Goal: Transaction & Acquisition: Purchase product/service

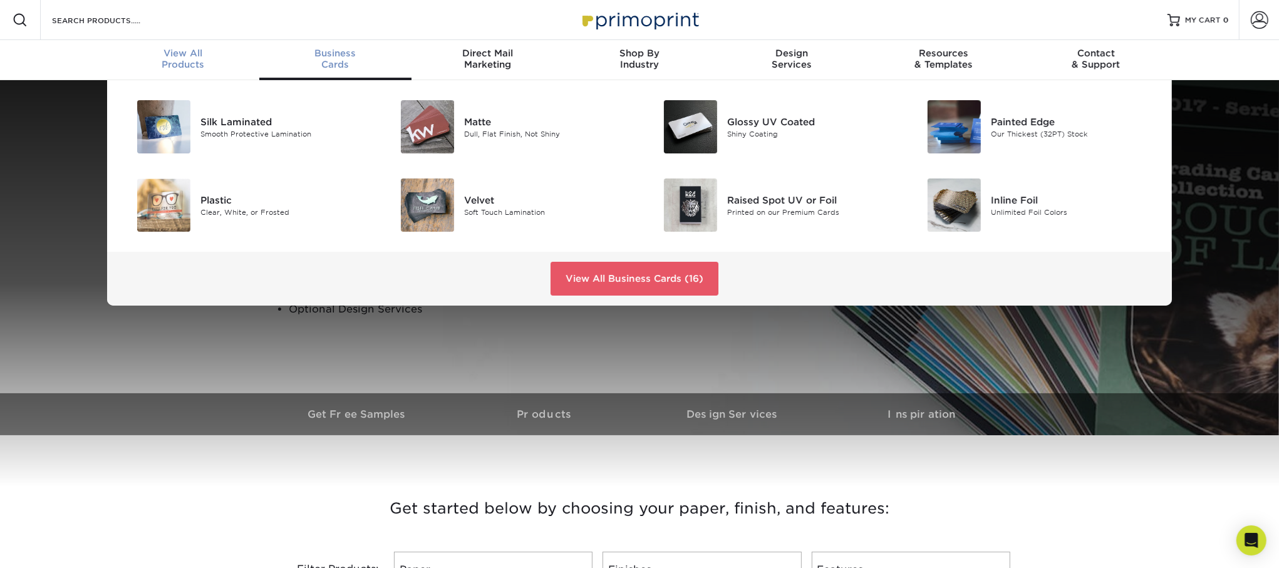
scroll to position [1, 0]
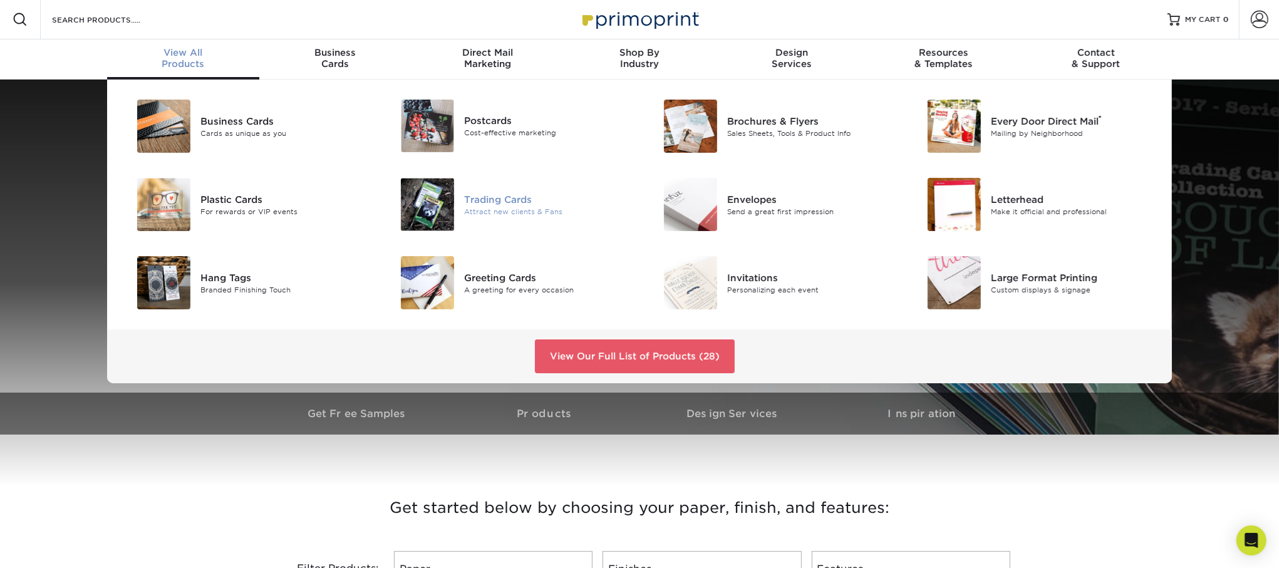
click at [491, 196] on div "Trading Cards" at bounding box center [547, 199] width 166 height 14
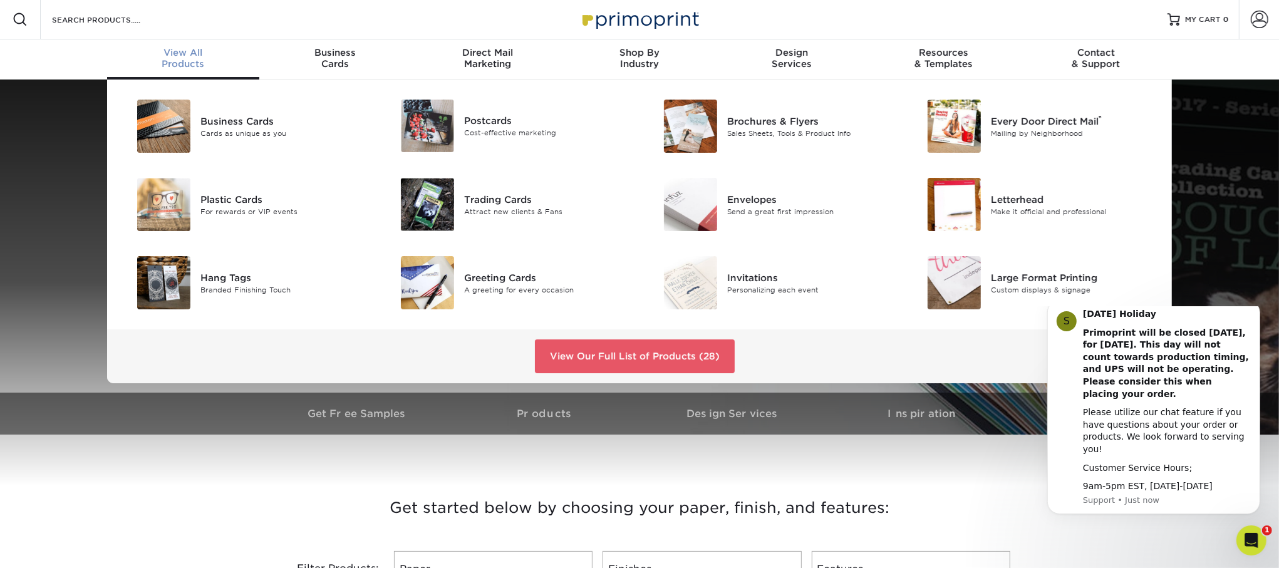
scroll to position [0, 0]
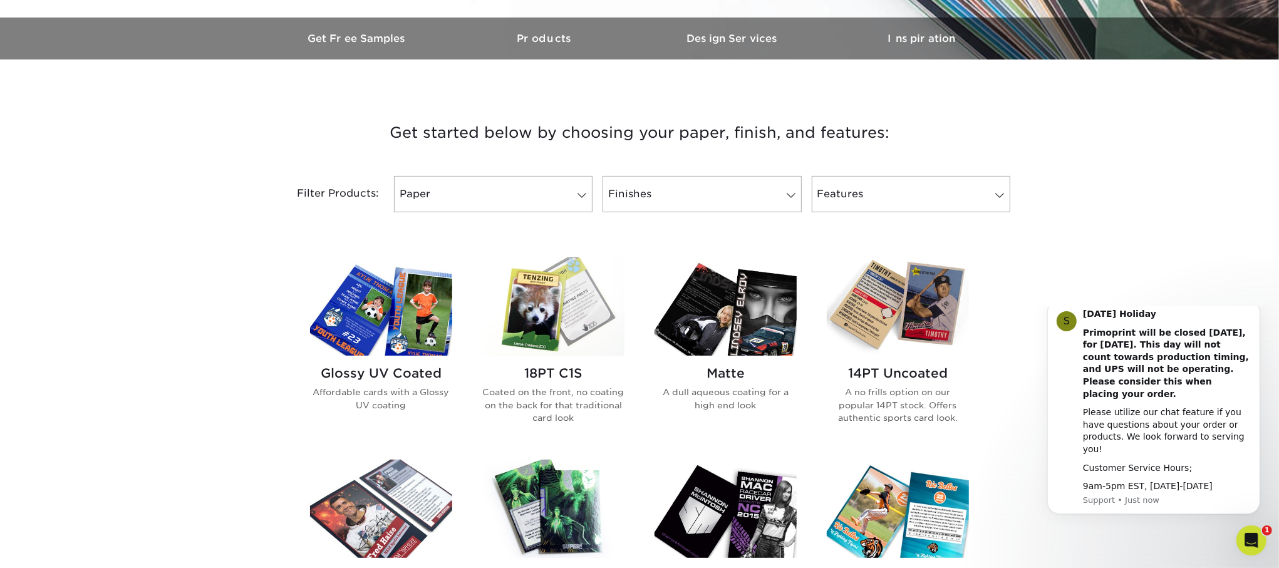
scroll to position [501, 0]
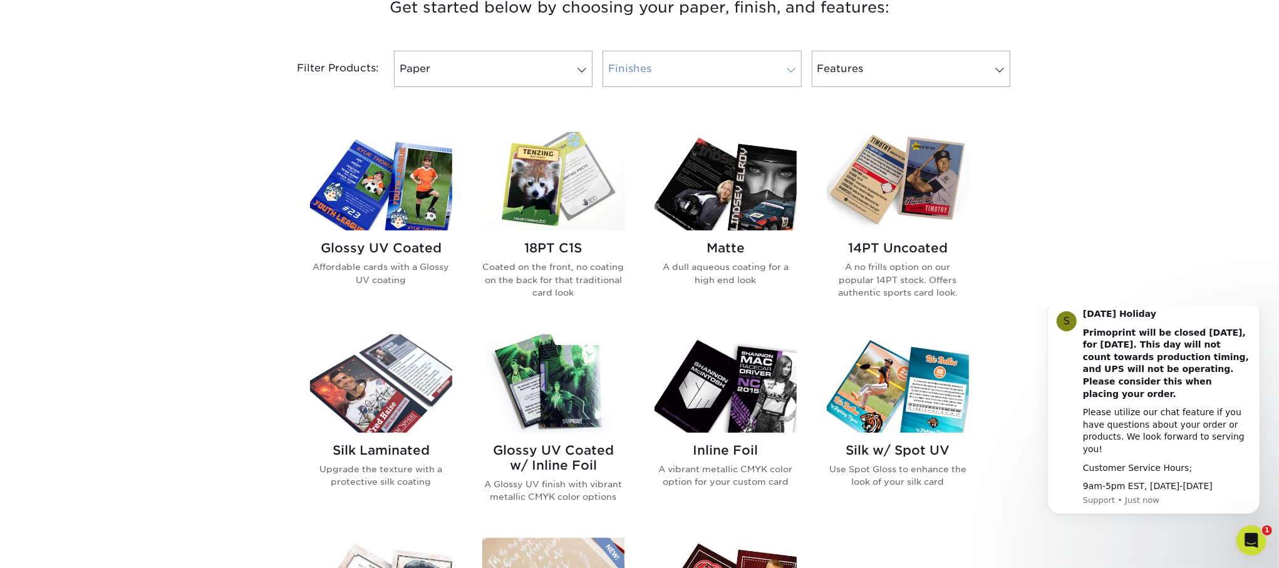
click at [699, 63] on link "Finishes" at bounding box center [702, 69] width 199 height 36
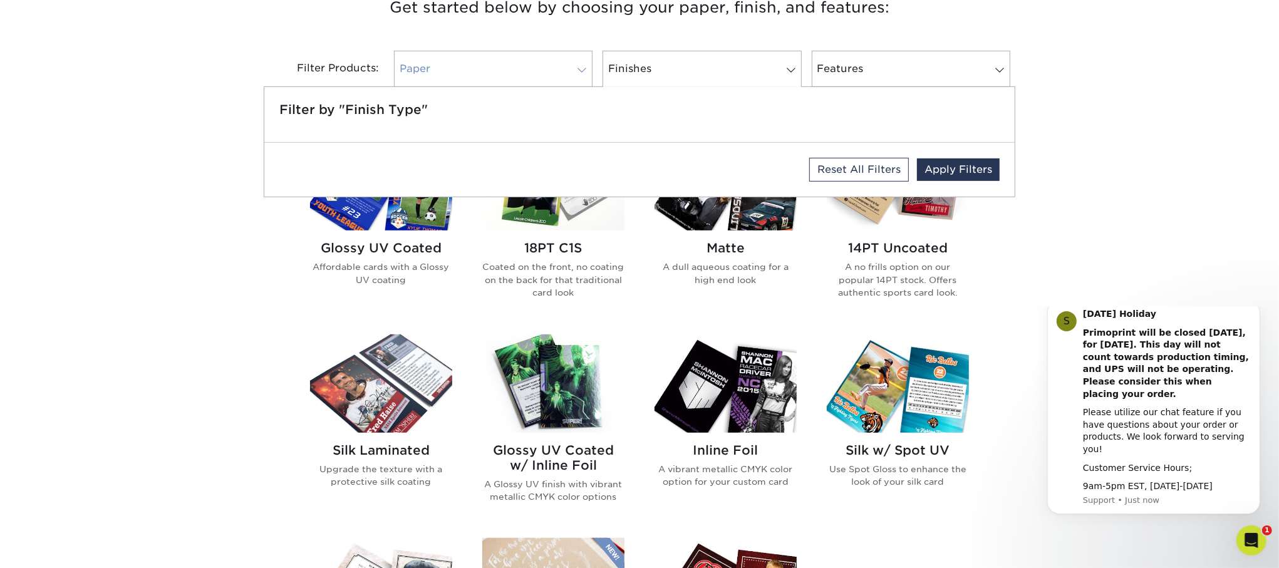
click at [451, 51] on link "Paper" at bounding box center [493, 69] width 199 height 36
click at [214, 56] on div "Get started below by choosing your paper, finish, and features: Filtered Matche…" at bounding box center [639, 431] width 1279 height 935
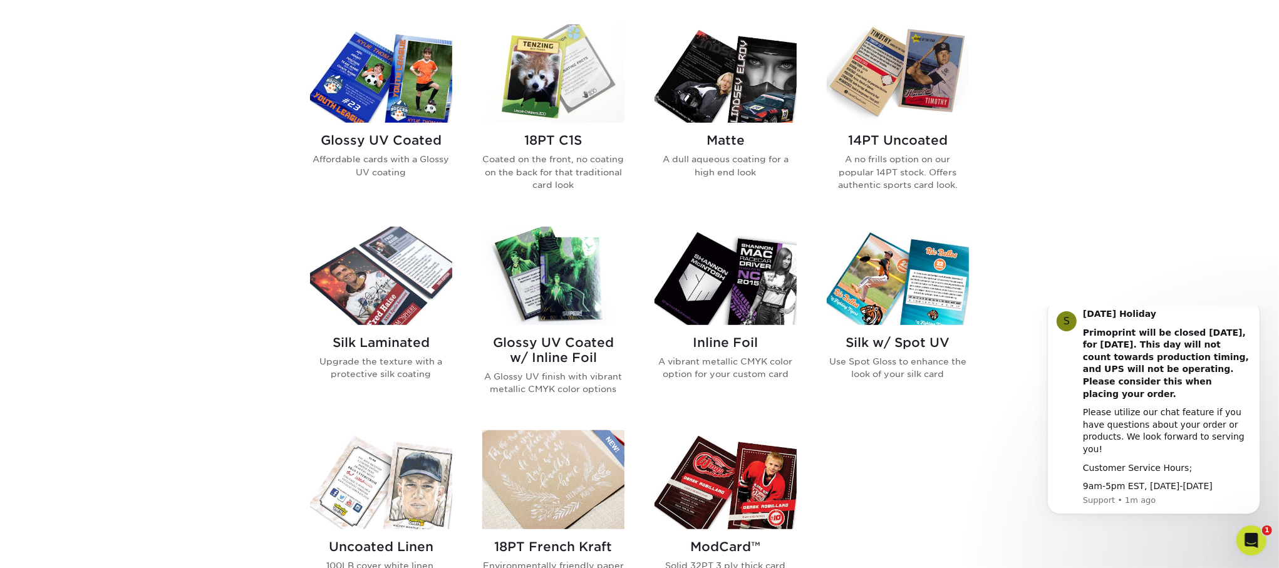
scroll to position [626, 0]
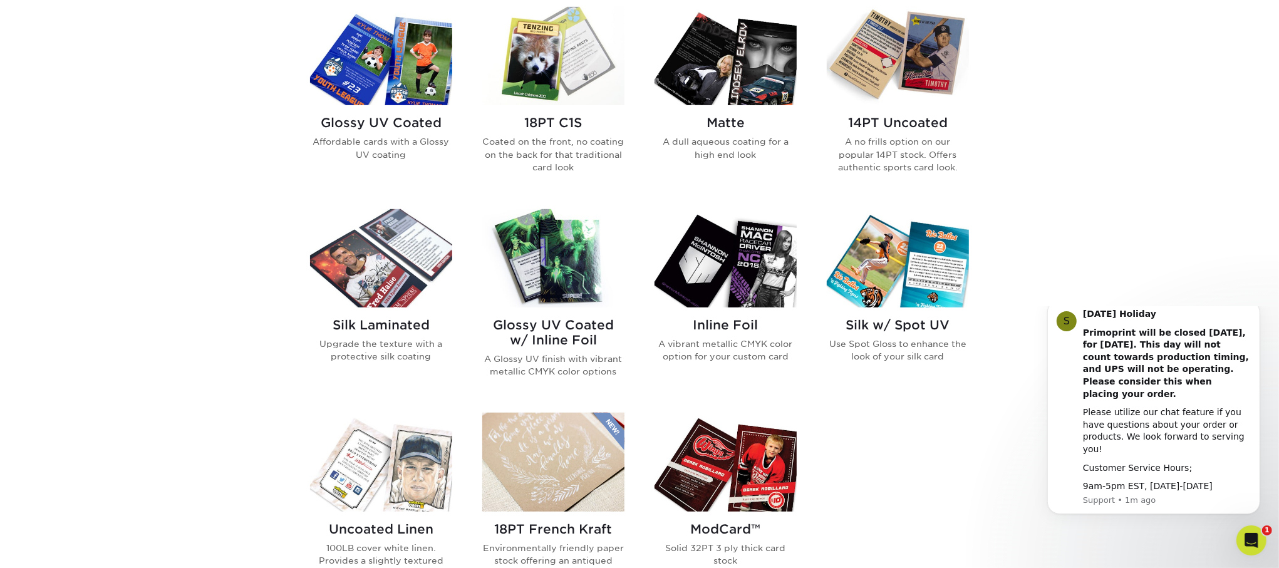
click at [574, 266] on img at bounding box center [553, 258] width 142 height 98
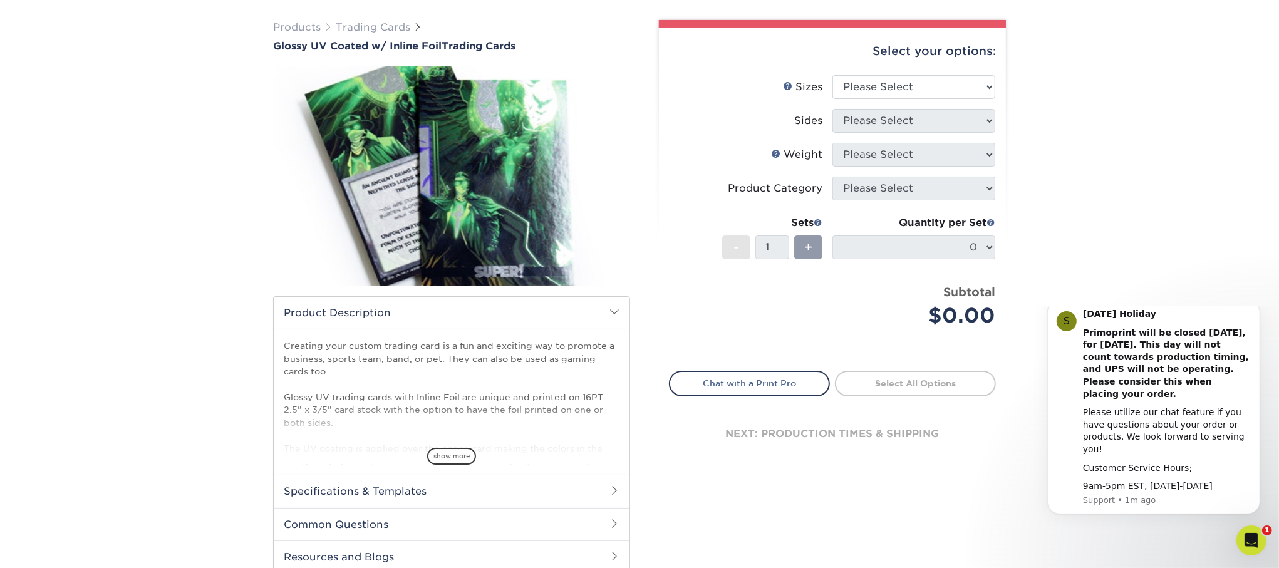
scroll to position [251, 0]
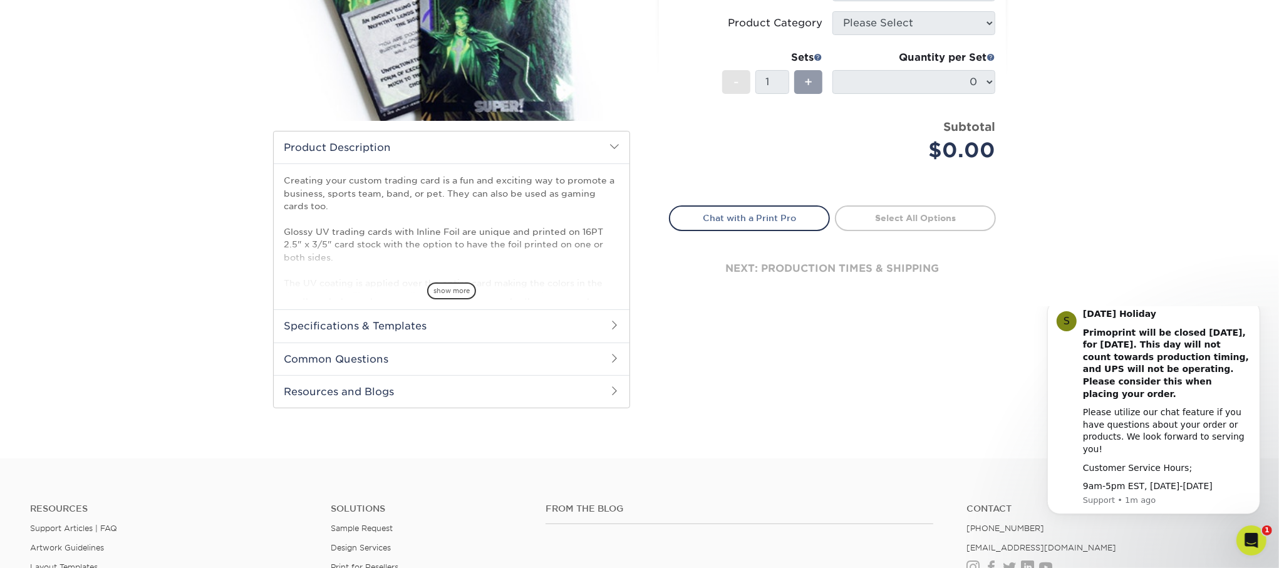
click at [614, 326] on span at bounding box center [614, 325] width 10 height 10
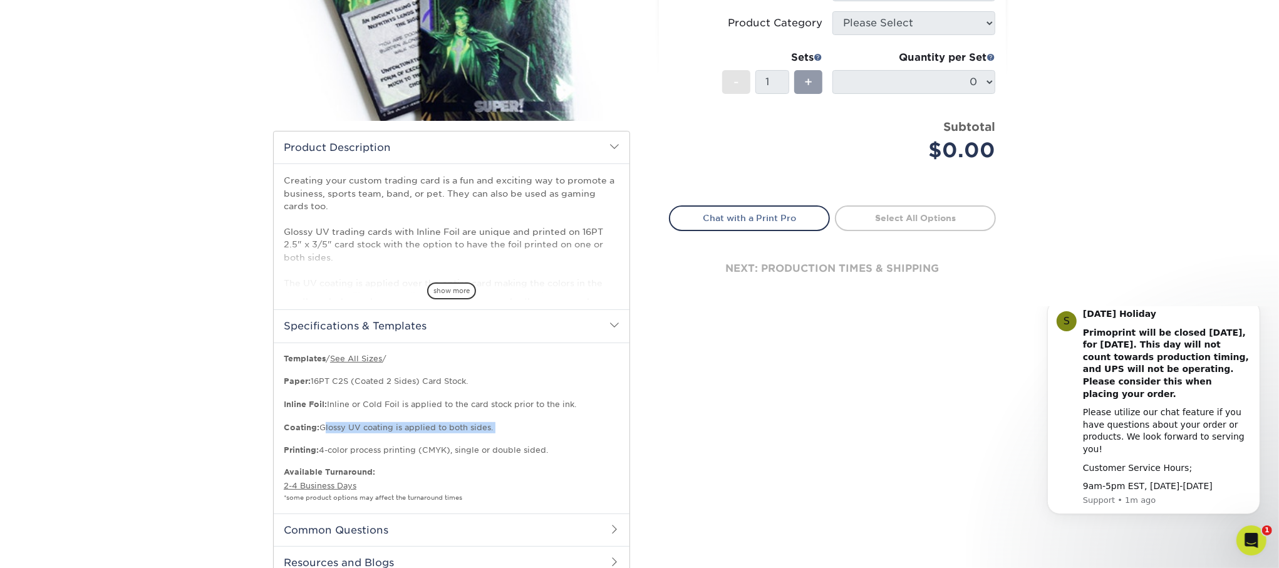
drag, startPoint x: 321, startPoint y: 426, endPoint x: 539, endPoint y: 435, distance: 217.5
click at [539, 435] on p "Templates / See All Sizes / Paper: 16PT C2S (Coated 2 Sides) Card Stock. Inline…" at bounding box center [452, 404] width 336 height 103
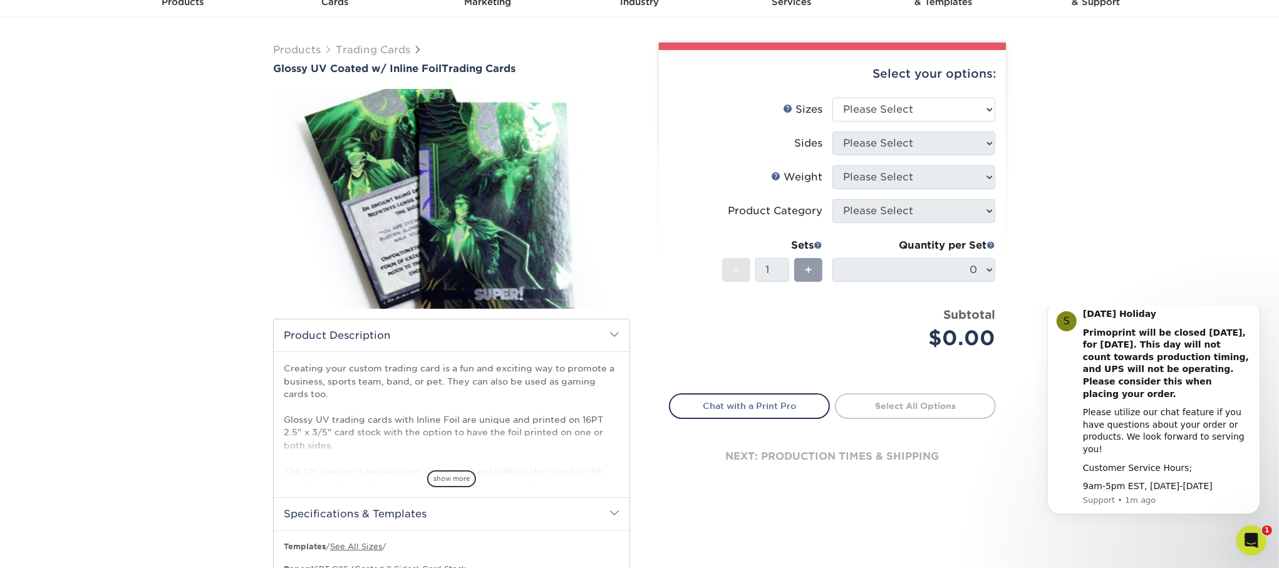
scroll to position [0, 0]
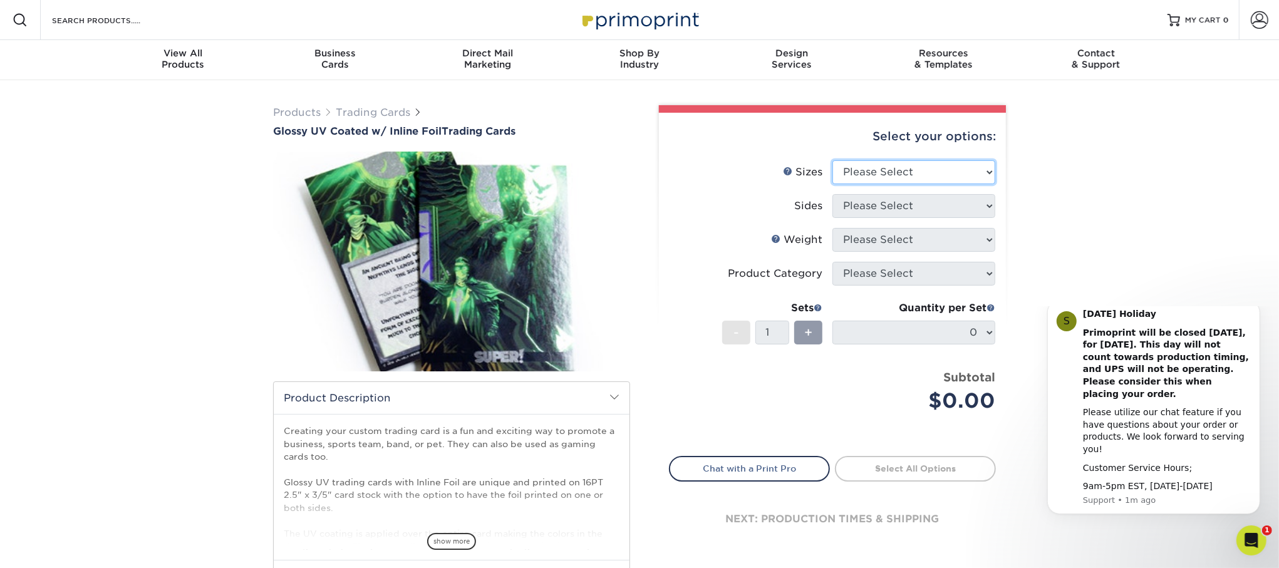
click at [979, 173] on select "Please Select 2.5" x 3.5"" at bounding box center [913, 172] width 163 height 24
select select "2.50x3.50"
click at [832, 160] on select "Please Select 2.5" x 3.5"" at bounding box center [913, 172] width 163 height 24
click at [995, 204] on select "Please Select Print Both Sides - Foil Back Only Print Both Sides - Foil Both Si…" at bounding box center [913, 206] width 163 height 24
select select "e9e9dfb3-fba1-4d60-972c-fd9ca5904d33"
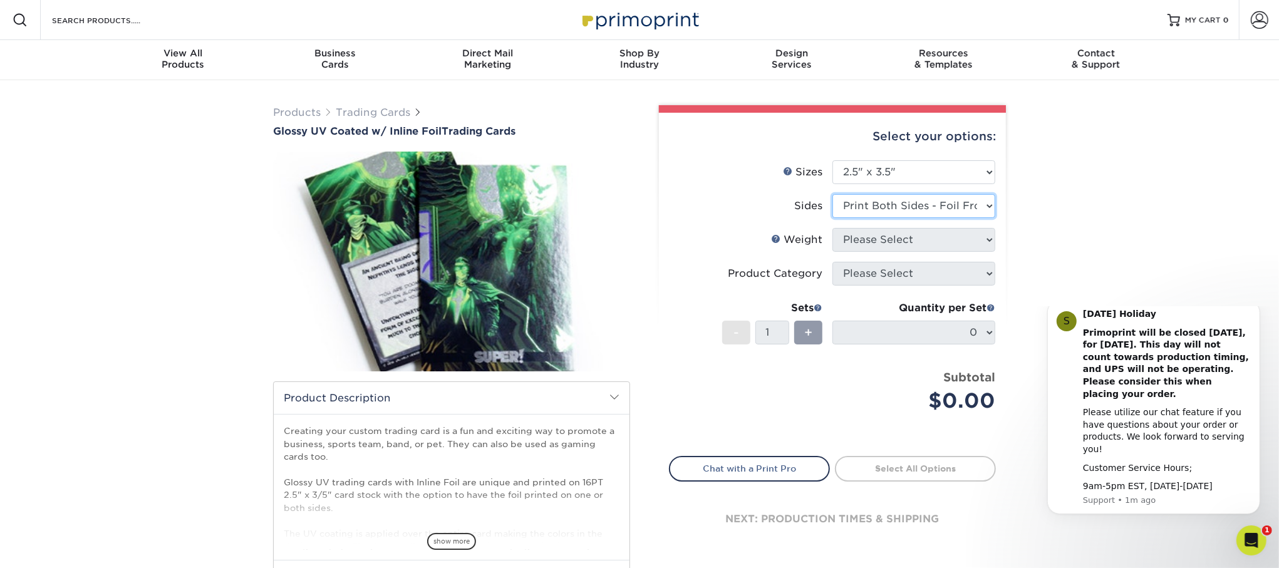
click at [832, 194] on select "Please Select Print Both Sides - Foil Back Only Print Both Sides - Foil Both Si…" at bounding box center [913, 206] width 163 height 24
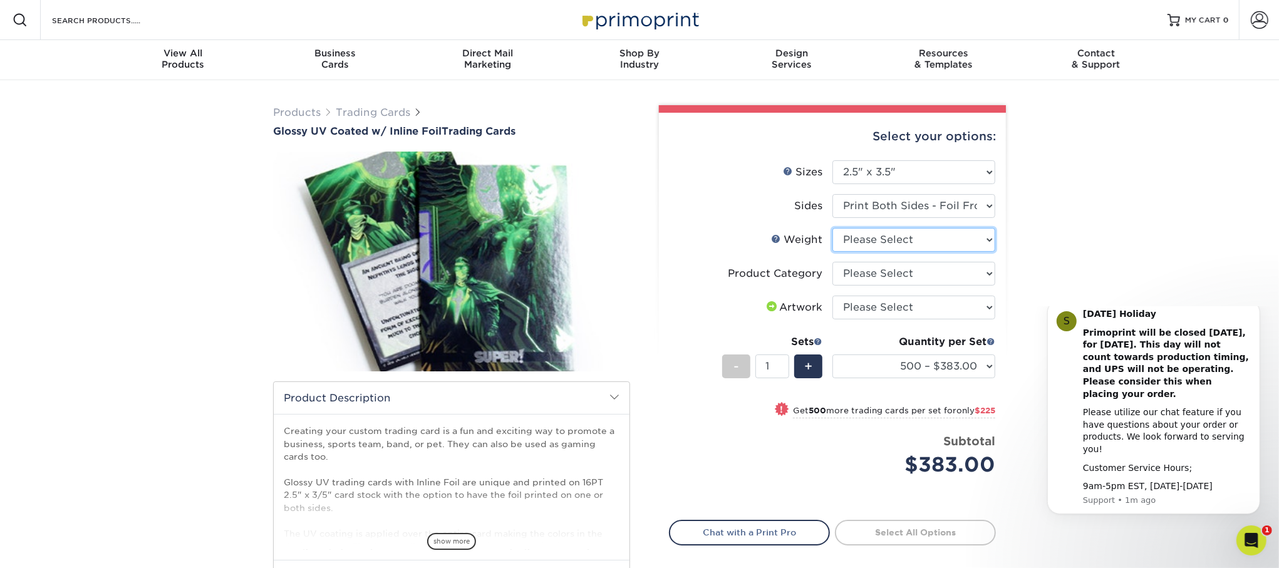
click at [985, 246] on select "Please Select 16PT" at bounding box center [913, 240] width 163 height 24
select select "16PT"
click at [832, 228] on select "Please Select 16PT" at bounding box center [913, 240] width 163 height 24
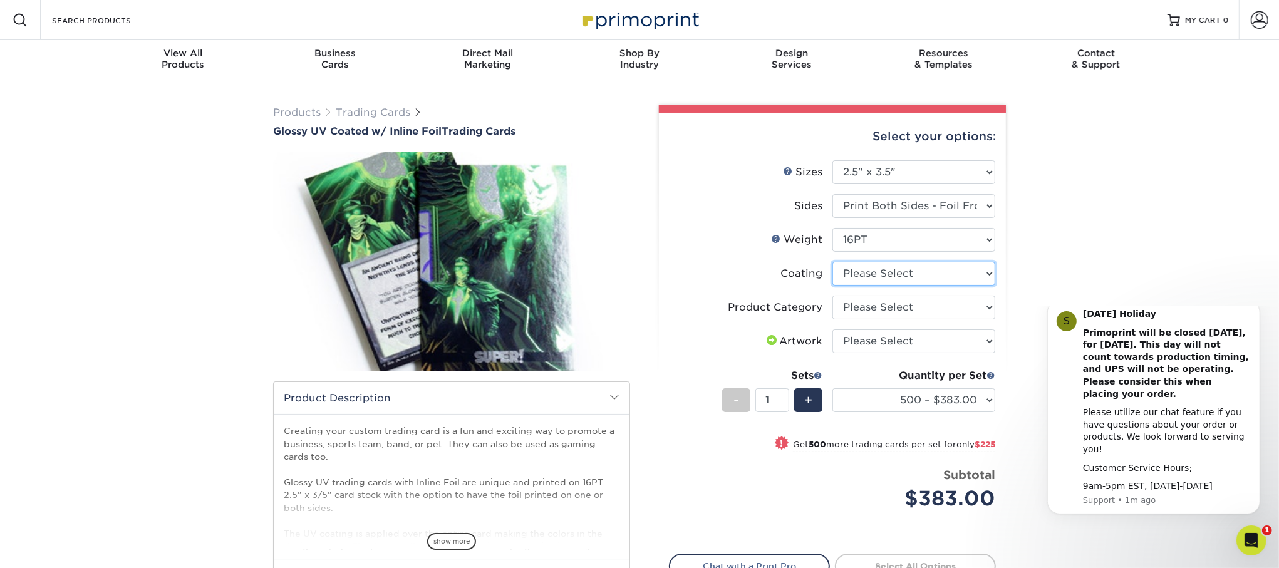
click at [971, 276] on select at bounding box center [913, 274] width 163 height 24
select select "ae367451-b2b8-45df-a344-0f05b6a12993"
click at [832, 262] on select at bounding box center [913, 274] width 163 height 24
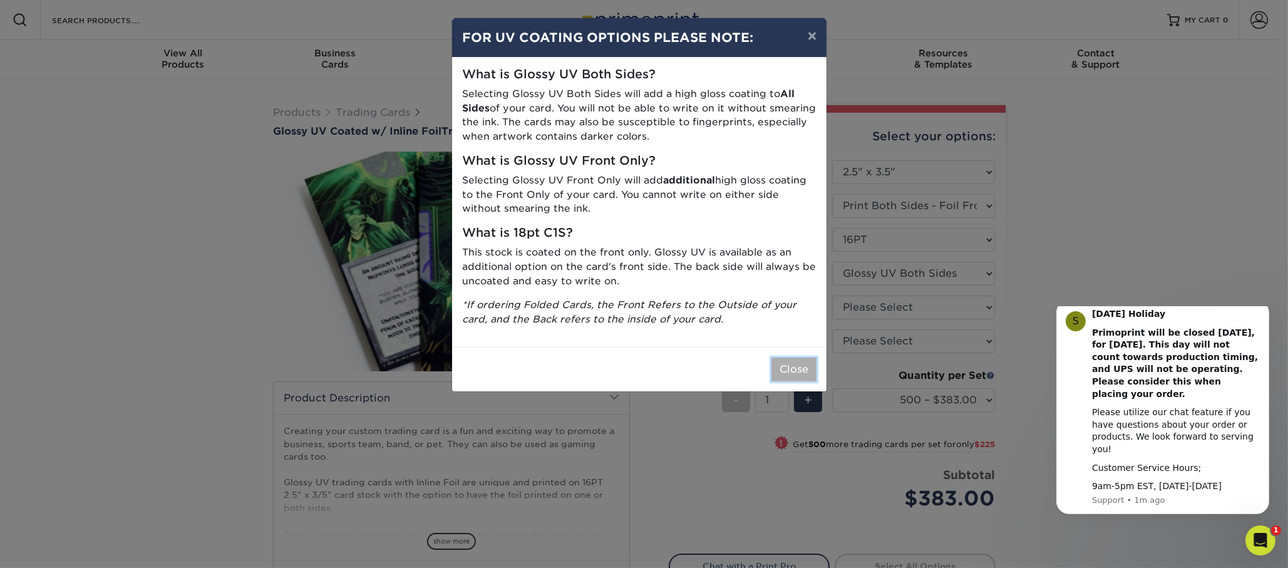
click at [795, 365] on button "Close" at bounding box center [794, 370] width 45 height 24
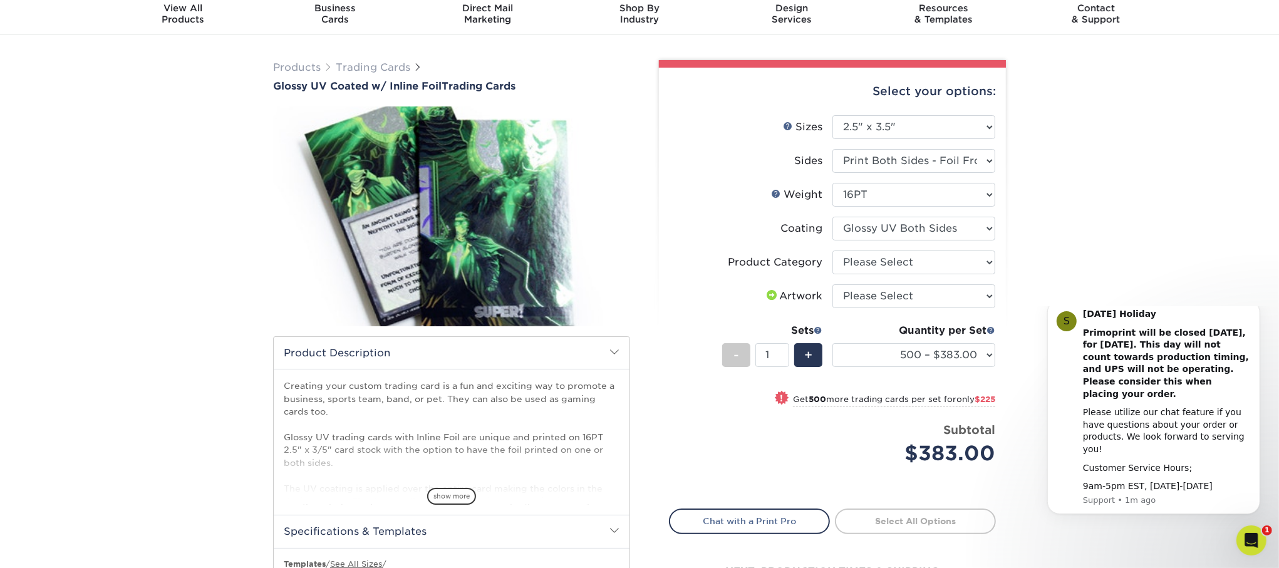
scroll to position [63, 0]
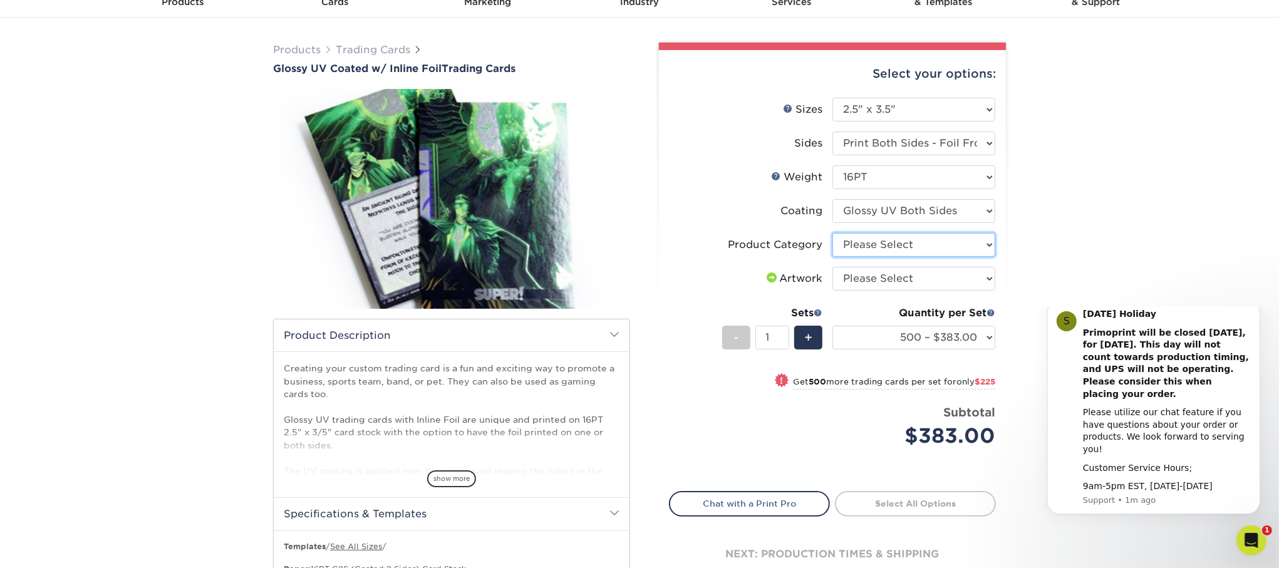
click at [966, 242] on select "Please Select Trading Cards" at bounding box center [913, 245] width 163 height 24
select select "c2f9bce9-36c2-409d-b101-c29d9d031e18"
click at [832, 233] on select "Please Select Trading Cards" at bounding box center [913, 245] width 163 height 24
click at [986, 273] on select "Please Select I will upload files I need a design - $100" at bounding box center [913, 279] width 163 height 24
click at [184, 151] on div "Products Trading Cards Glossy UV Coated w/ Inline Foil Trading Cards /" at bounding box center [639, 418] width 1279 height 800
